Goal: Information Seeking & Learning: Learn about a topic

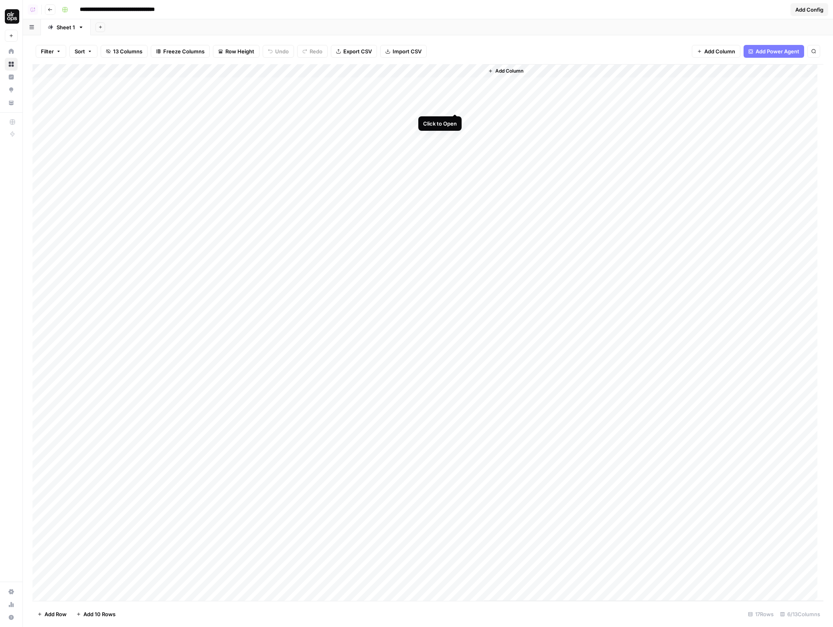
click at [455, 85] on div "Add Column" at bounding box center [427, 332] width 791 height 537
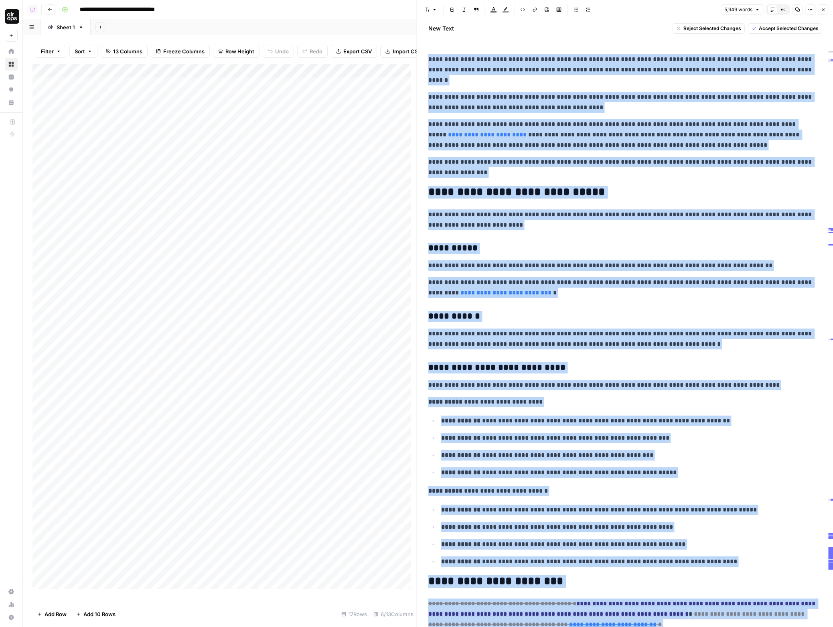
click at [806, 10] on button "Options" at bounding box center [810, 9] width 10 height 10
click at [778, 83] on span "Code" at bounding box center [786, 85] width 39 height 8
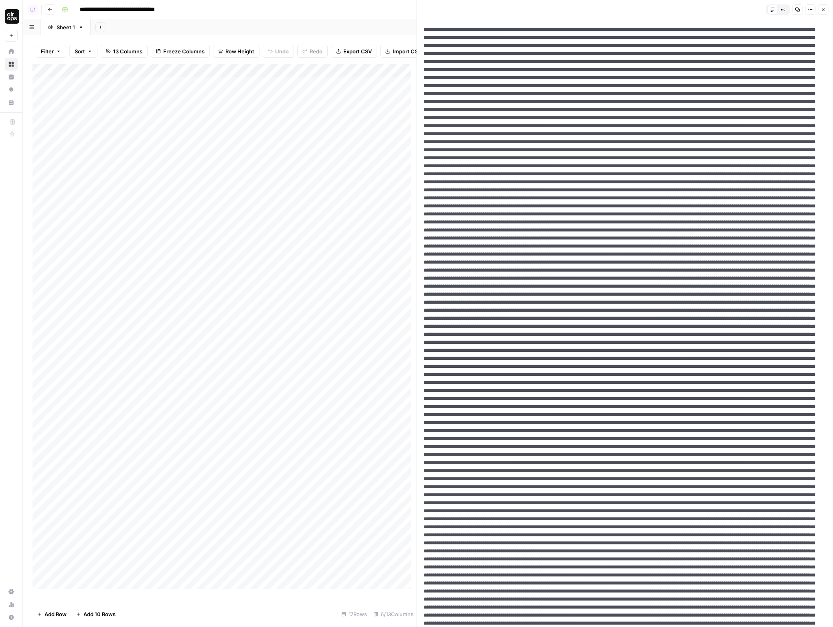
click at [815, 10] on button "Options" at bounding box center [810, 9] width 10 height 10
click at [784, 59] on span "HTML" at bounding box center [786, 63] width 39 height 8
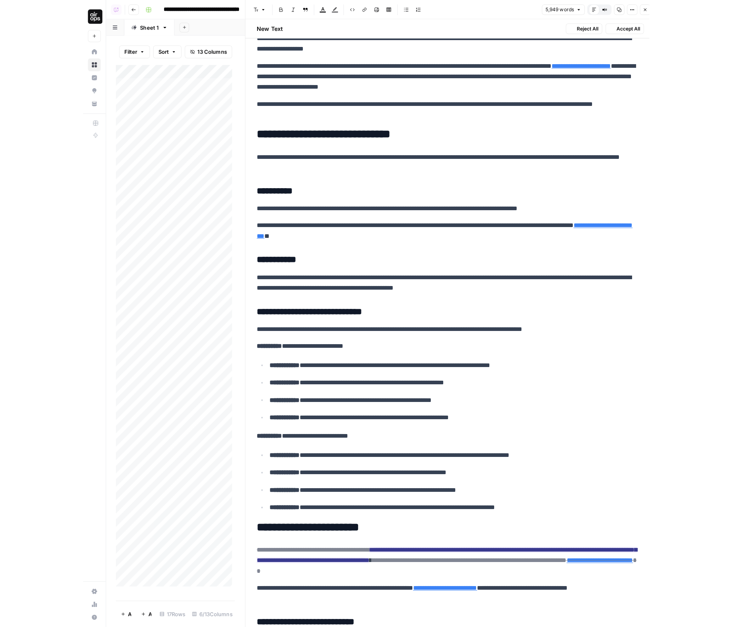
scroll to position [78, 0]
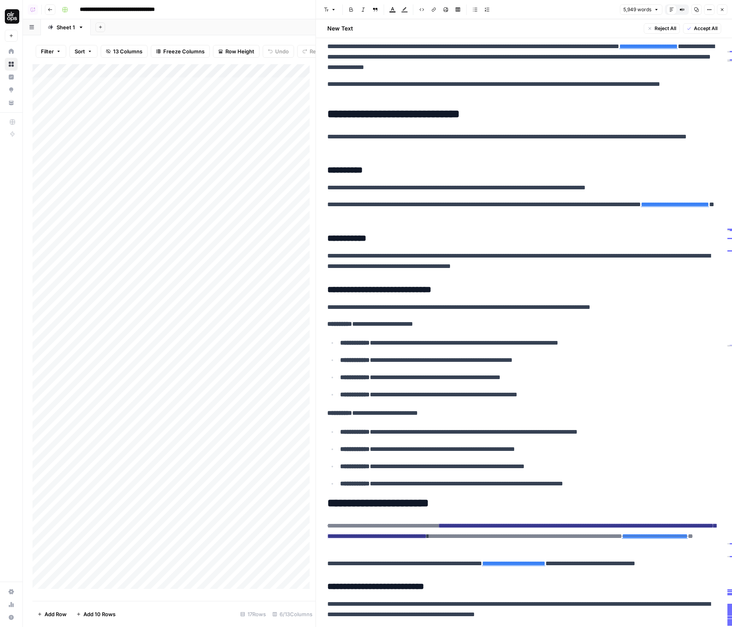
click at [432, 112] on h2 "**********" at bounding box center [521, 114] width 388 height 13
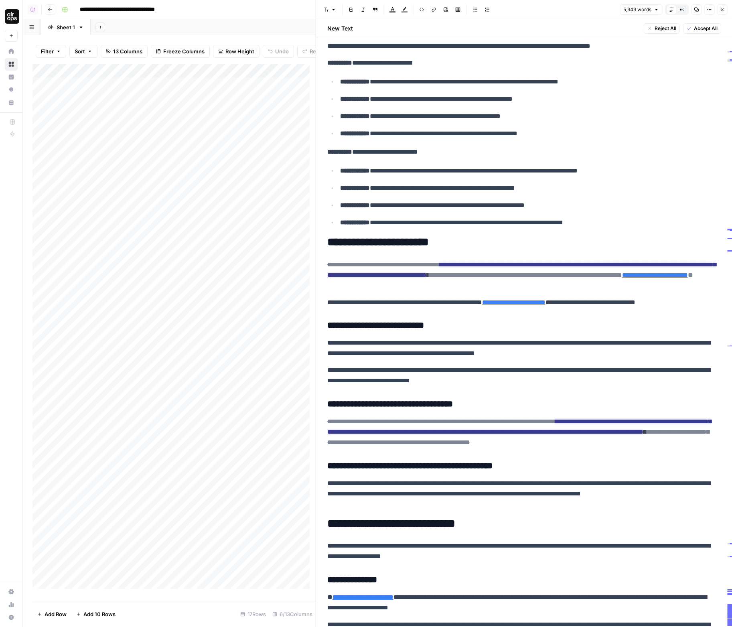
scroll to position [341, 0]
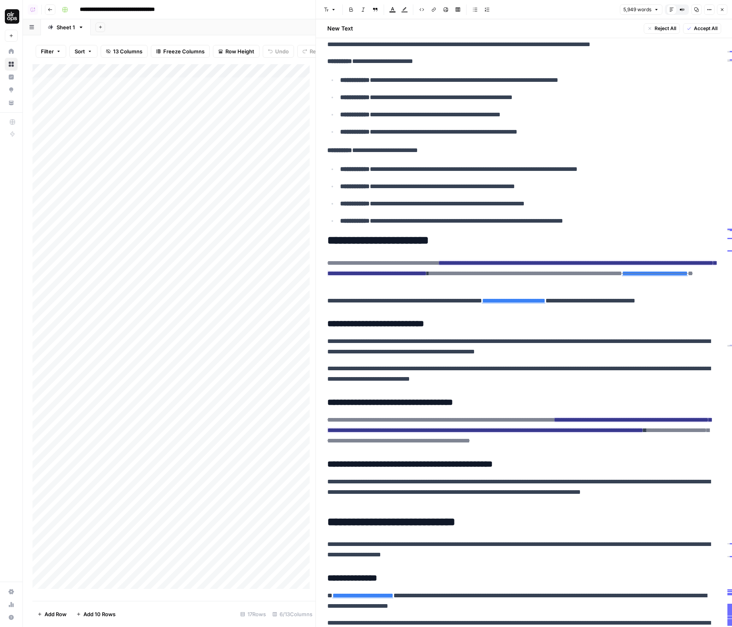
click at [694, 30] on span "Accept All" at bounding box center [706, 28] width 24 height 7
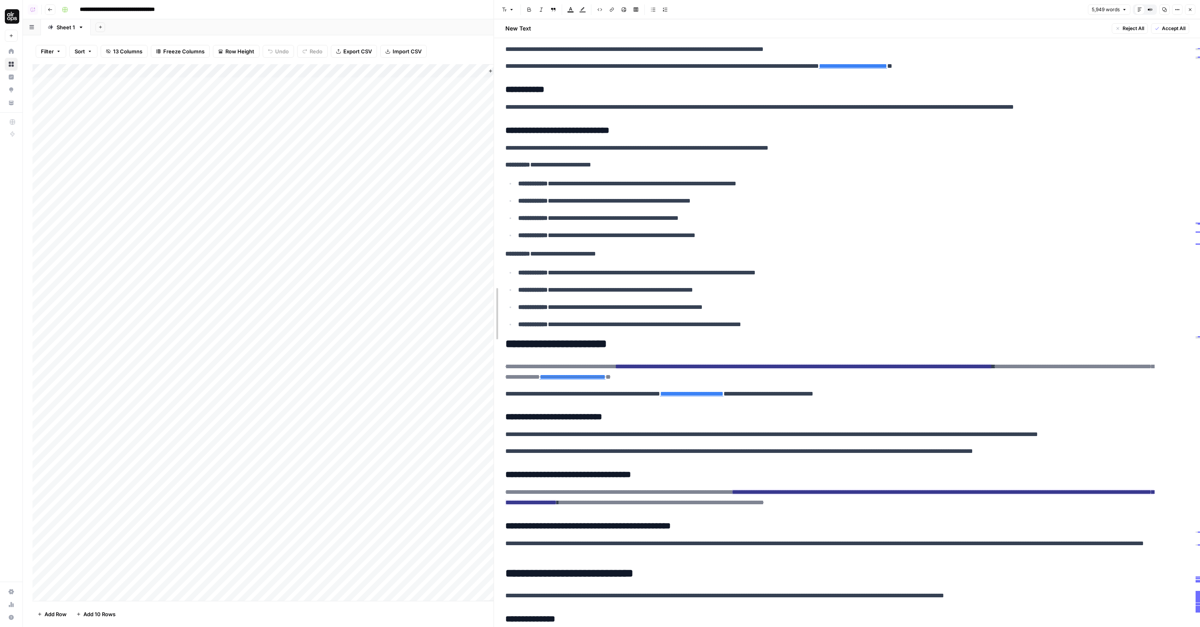
scroll to position [122, 0]
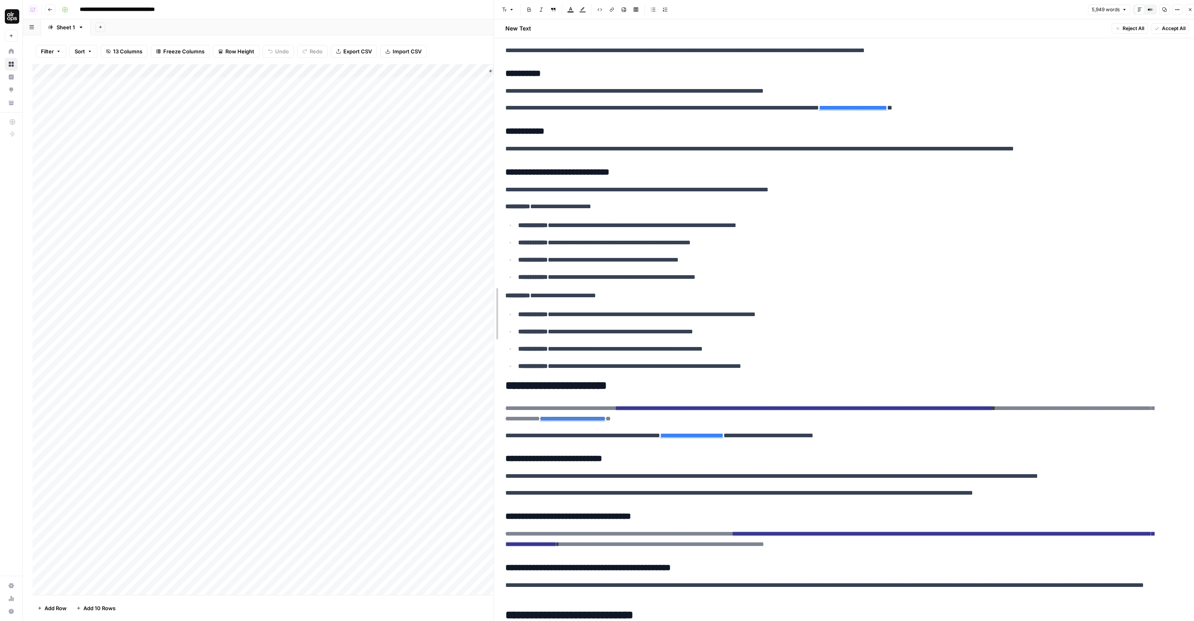
drag, startPoint x: 785, startPoint y: 138, endPoint x: 507, endPoint y: 157, distance: 279.5
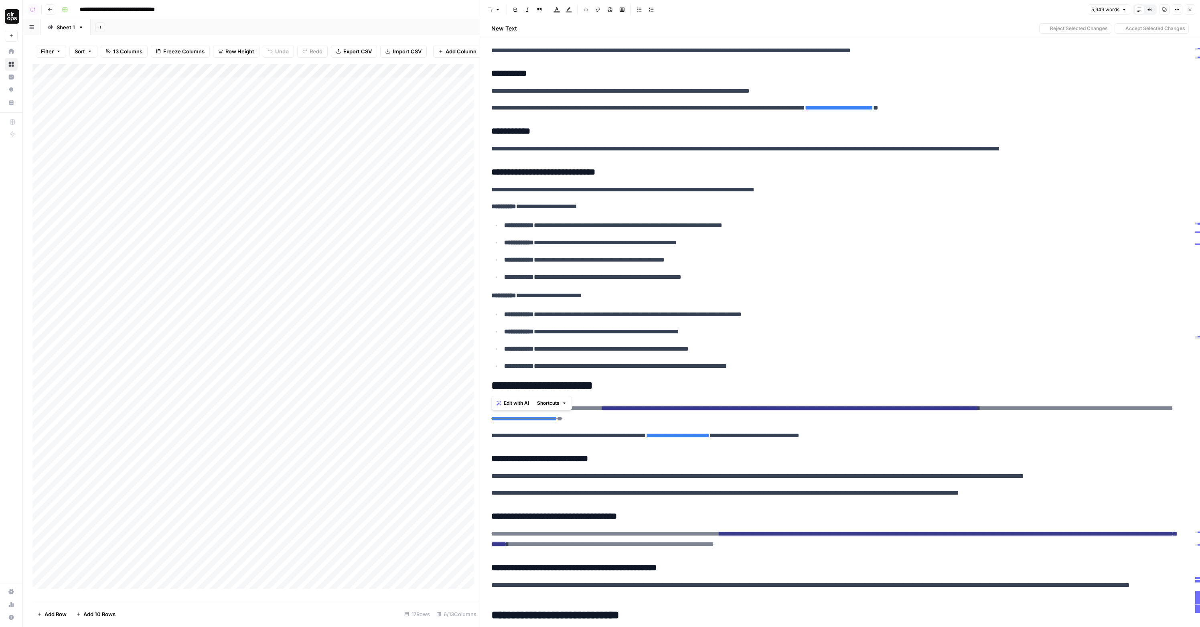
drag, startPoint x: 603, startPoint y: 354, endPoint x: 602, endPoint y: 361, distance: 7.3
click at [641, 227] on p "**********" at bounding box center [843, 225] width 679 height 10
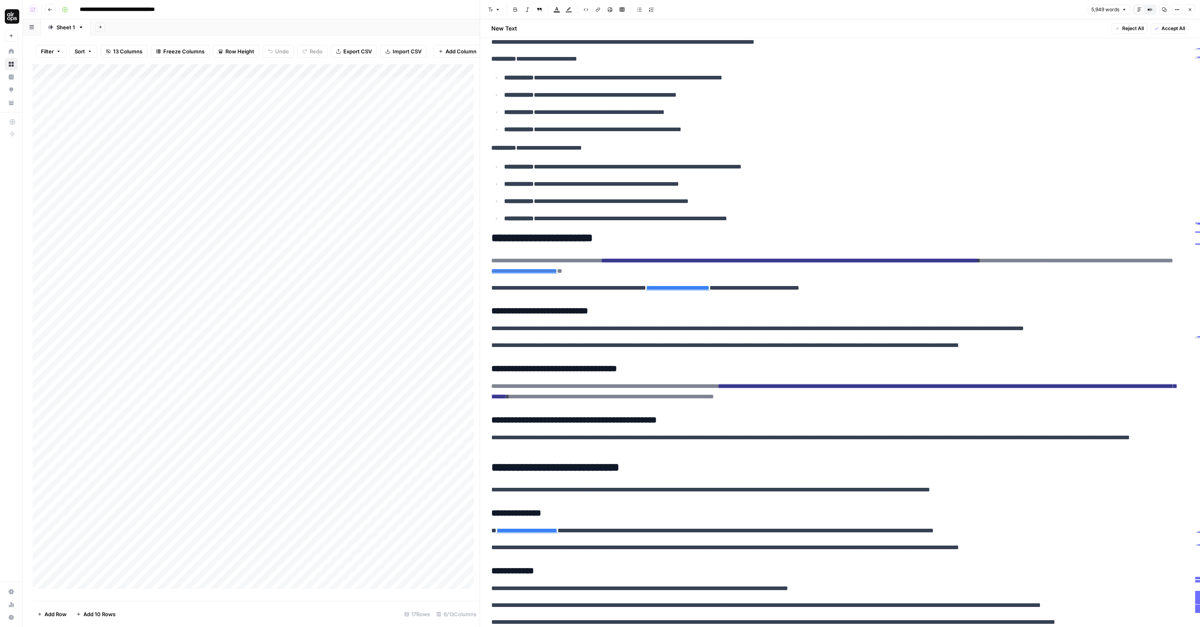
scroll to position [271, 0]
click at [687, 236] on h2 "**********" at bounding box center [837, 237] width 692 height 13
click at [550, 288] on span "Accept" at bounding box center [548, 291] width 16 height 7
click at [833, 28] on icon "button" at bounding box center [1156, 28] width 5 height 5
click at [833, 10] on button "Close" at bounding box center [1190, 9] width 10 height 10
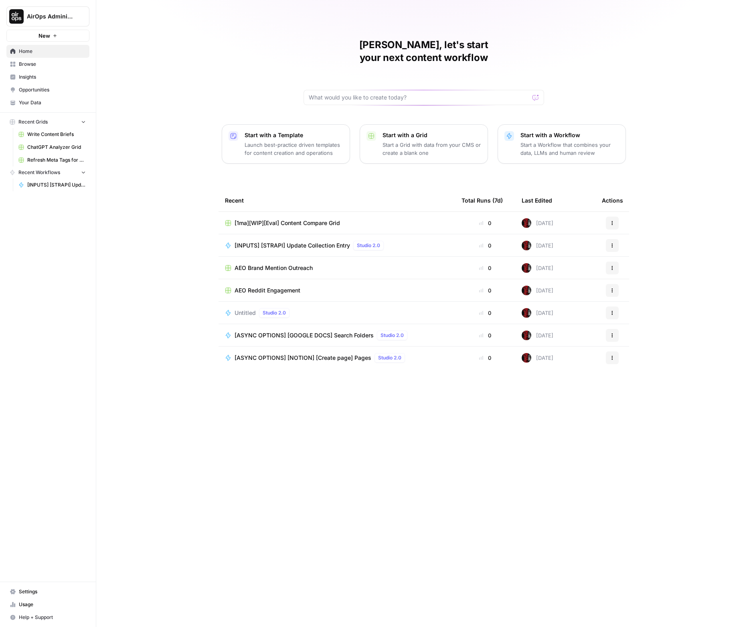
click at [46, 66] on span "Browse" at bounding box center [52, 64] width 67 height 7
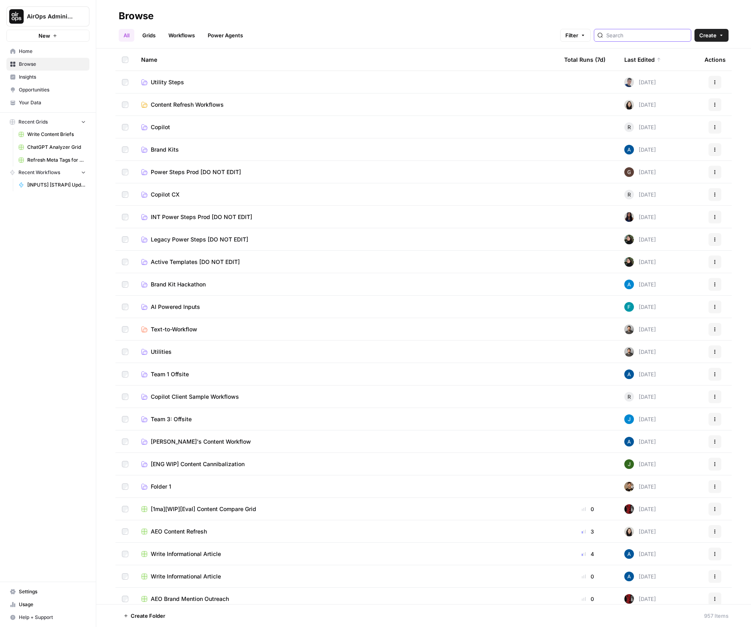
click at [639, 37] on input "search" at bounding box center [647, 35] width 81 height 8
type input "util"
click at [158, 38] on link "Grids" at bounding box center [149, 35] width 23 height 13
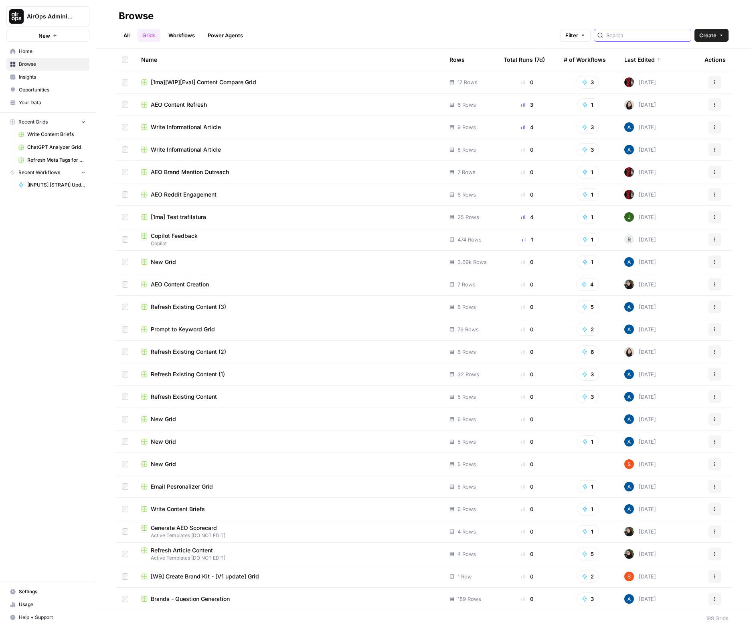
click at [653, 32] on input "search" at bounding box center [647, 35] width 81 height 8
type input "aeo"
click at [191, 34] on link "Workflows" at bounding box center [182, 35] width 36 height 13
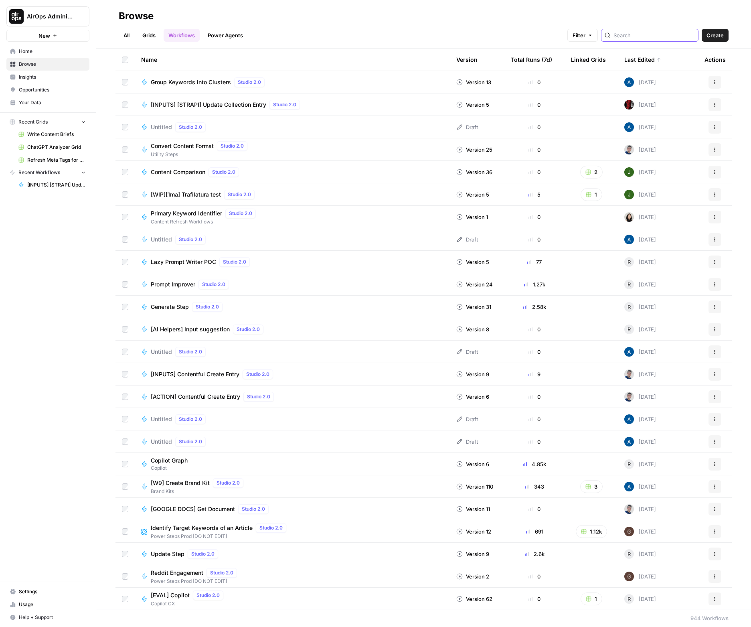
click at [678, 35] on input "search" at bounding box center [654, 35] width 81 height 8
type input "group"
click at [133, 34] on link "All" at bounding box center [127, 35] width 16 height 13
